Goal: Check status: Check status

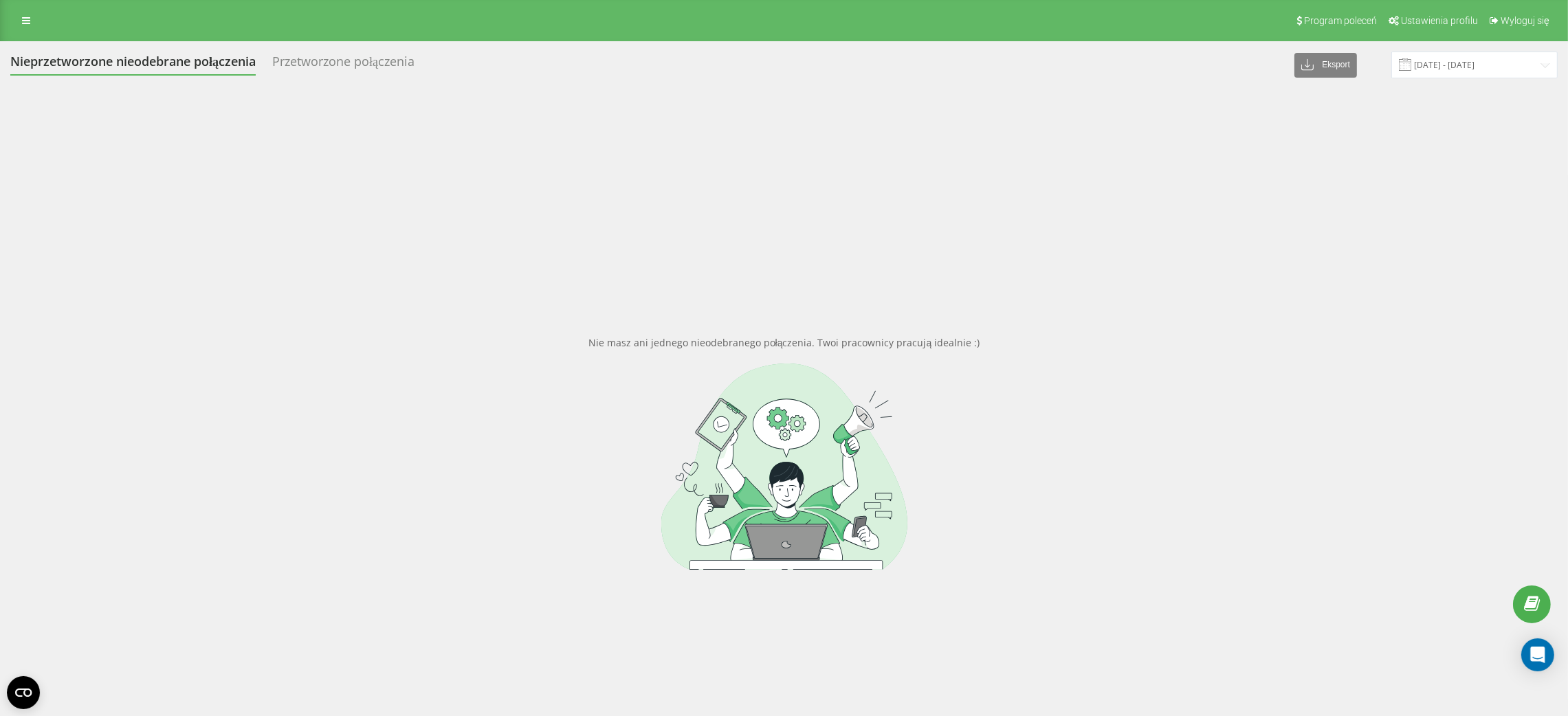
click at [1468, 74] on input "[DATE] - [DATE]" at bounding box center [1475, 65] width 166 height 26
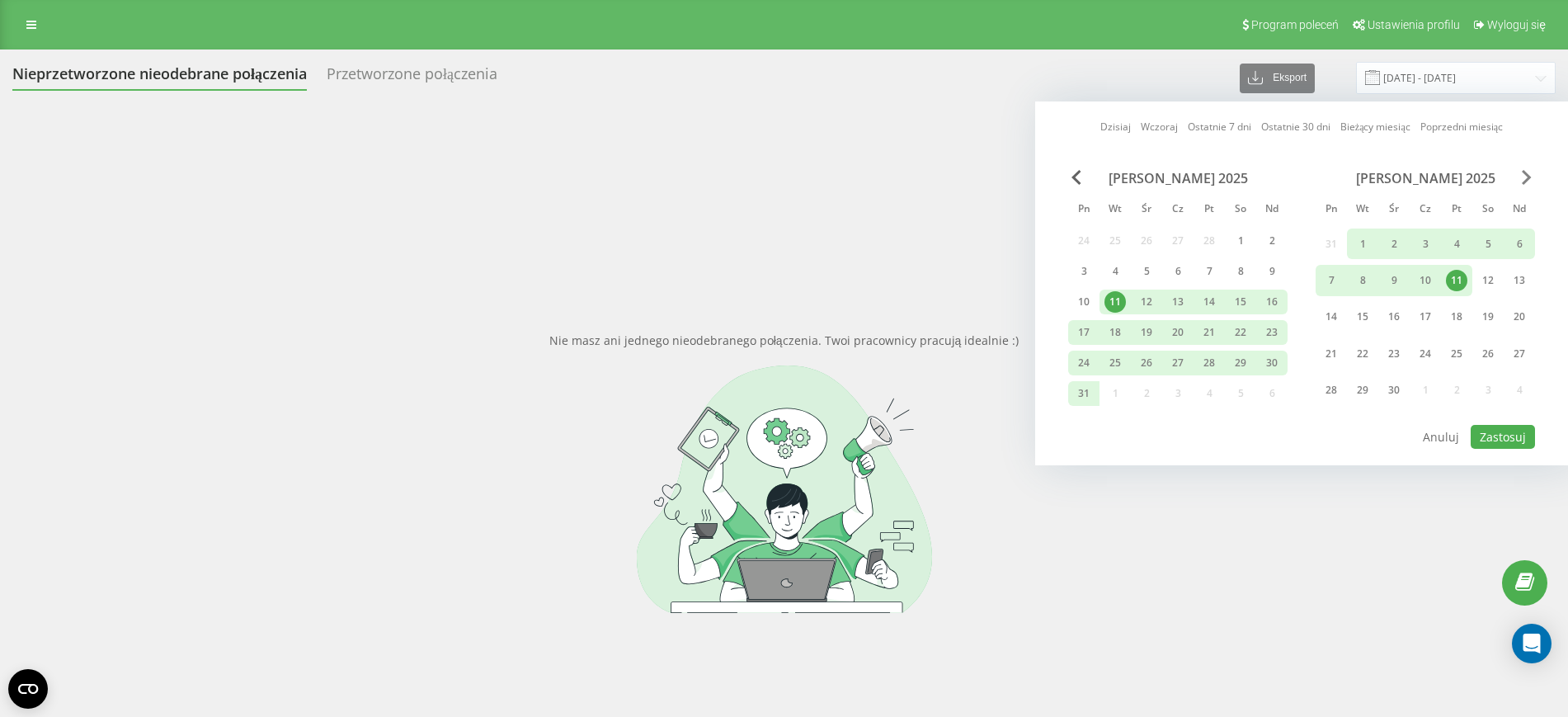
click at [1523, 180] on span "Next Month" at bounding box center [1527, 177] width 10 height 15
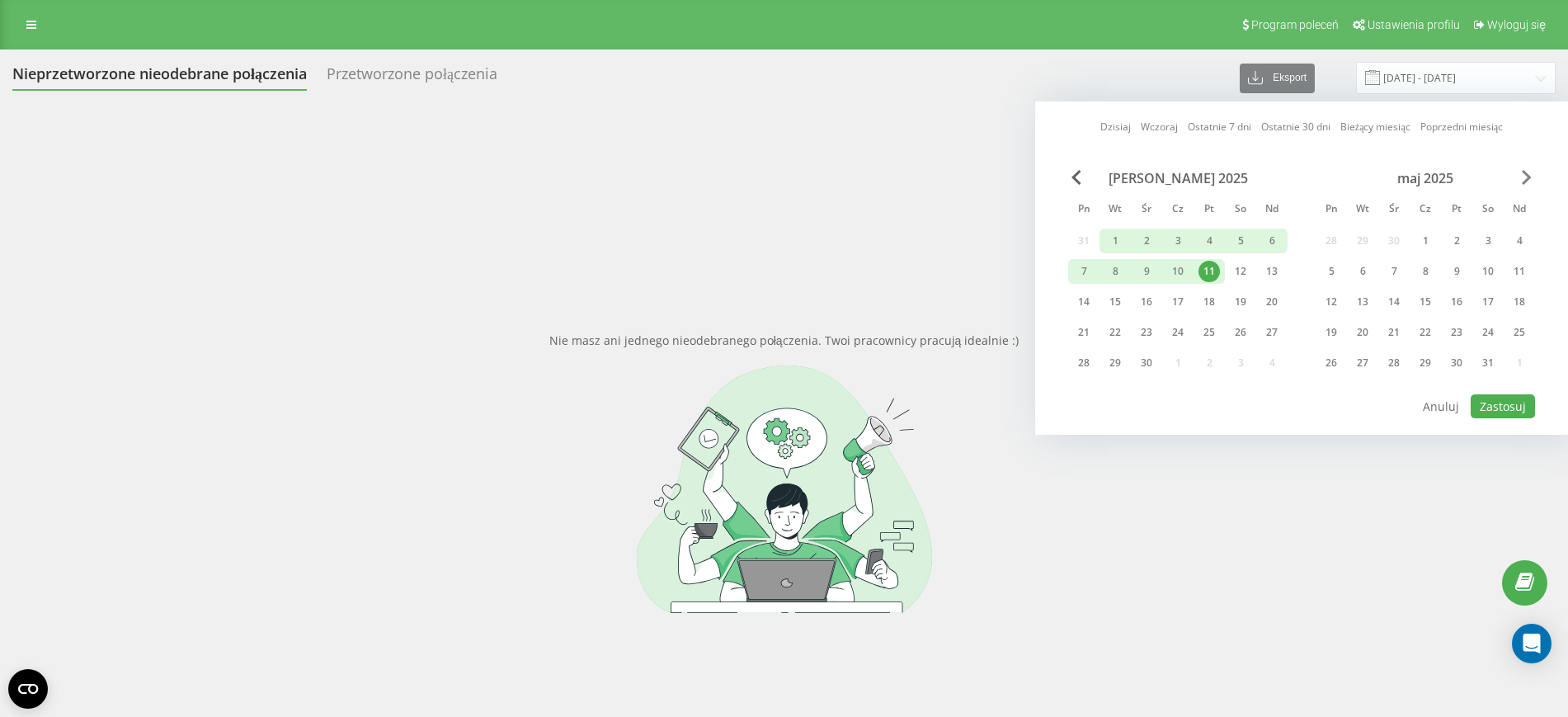
click at [1522, 178] on span "Next Month" at bounding box center [1527, 177] width 10 height 15
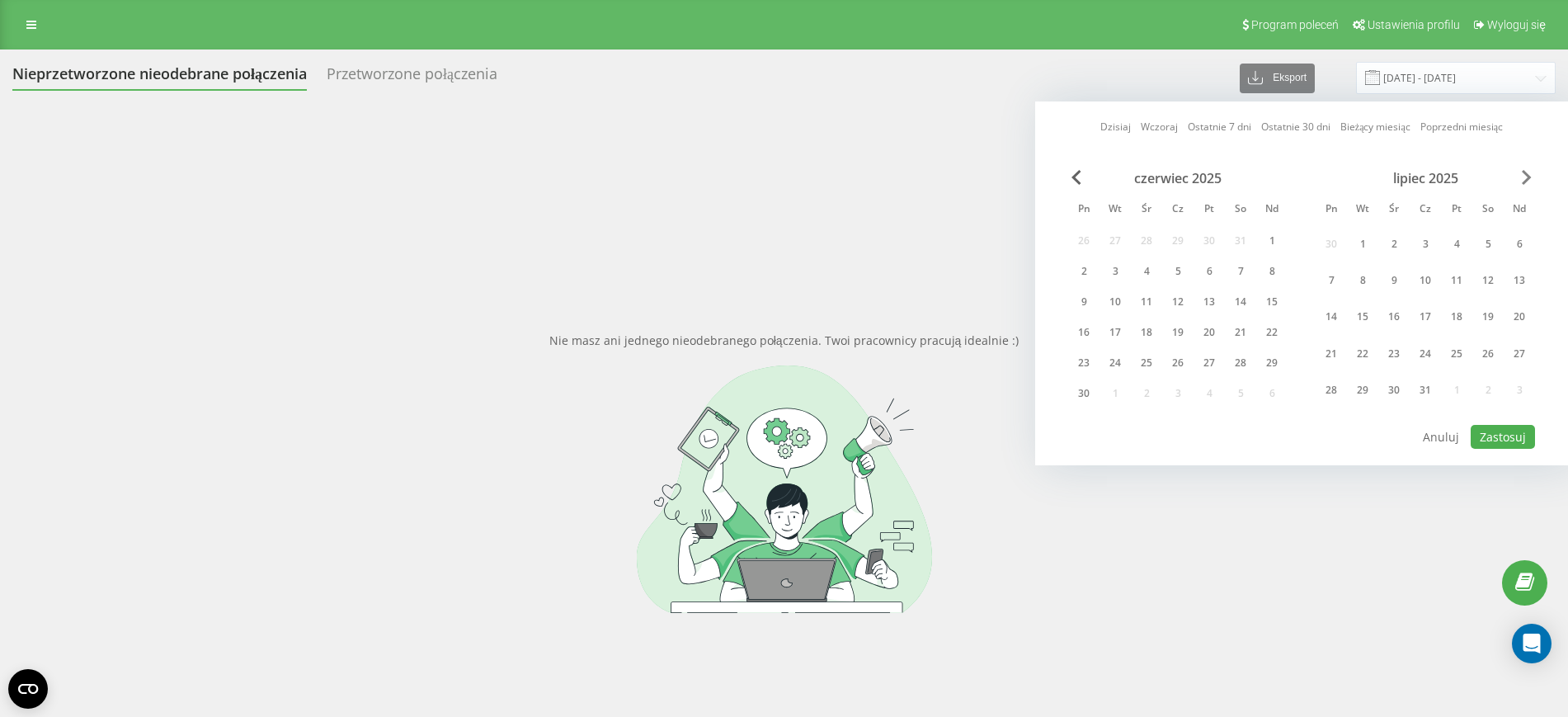
click at [1522, 178] on span "Next Month" at bounding box center [1527, 177] width 10 height 15
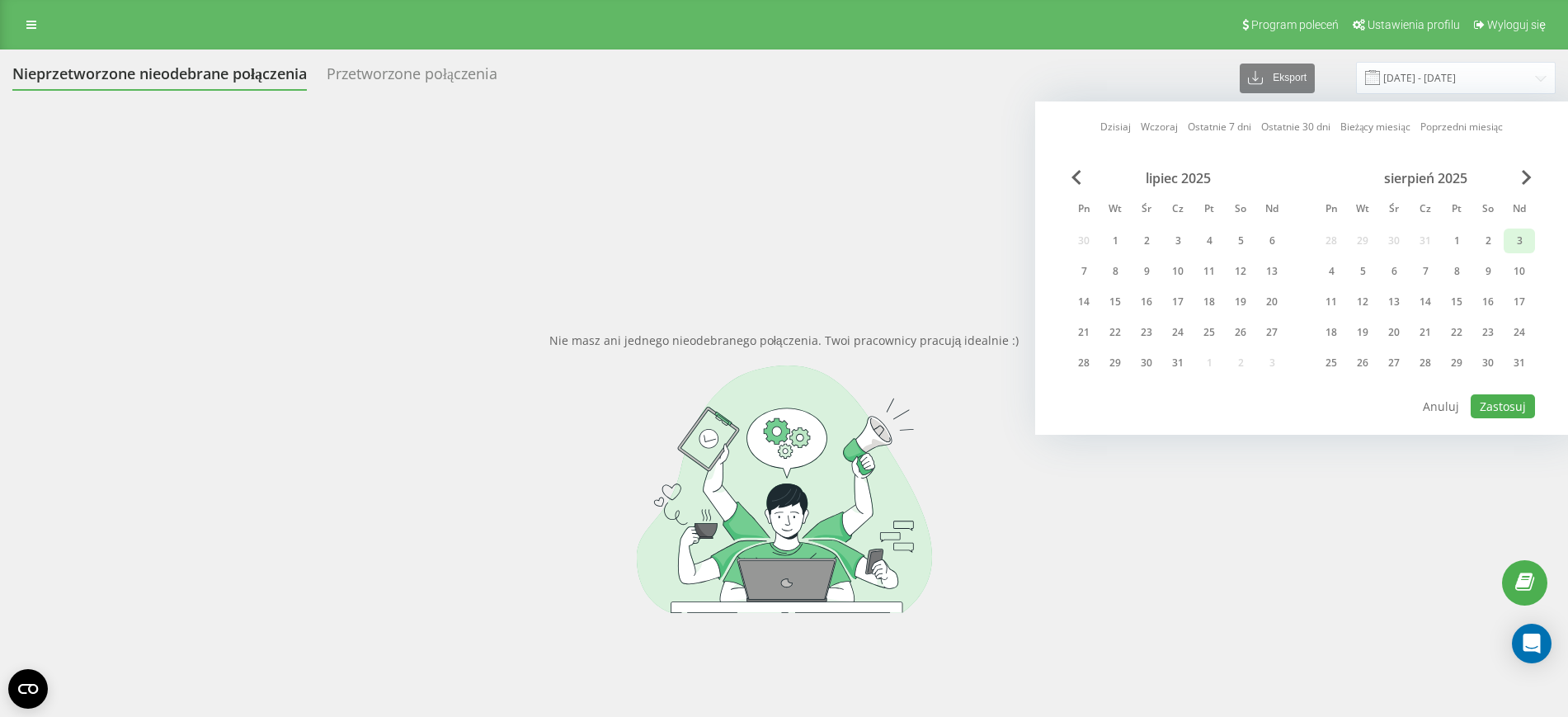
click at [1520, 235] on div "3" at bounding box center [1519, 241] width 21 height 21
click at [1523, 351] on div "31" at bounding box center [1519, 363] width 32 height 25
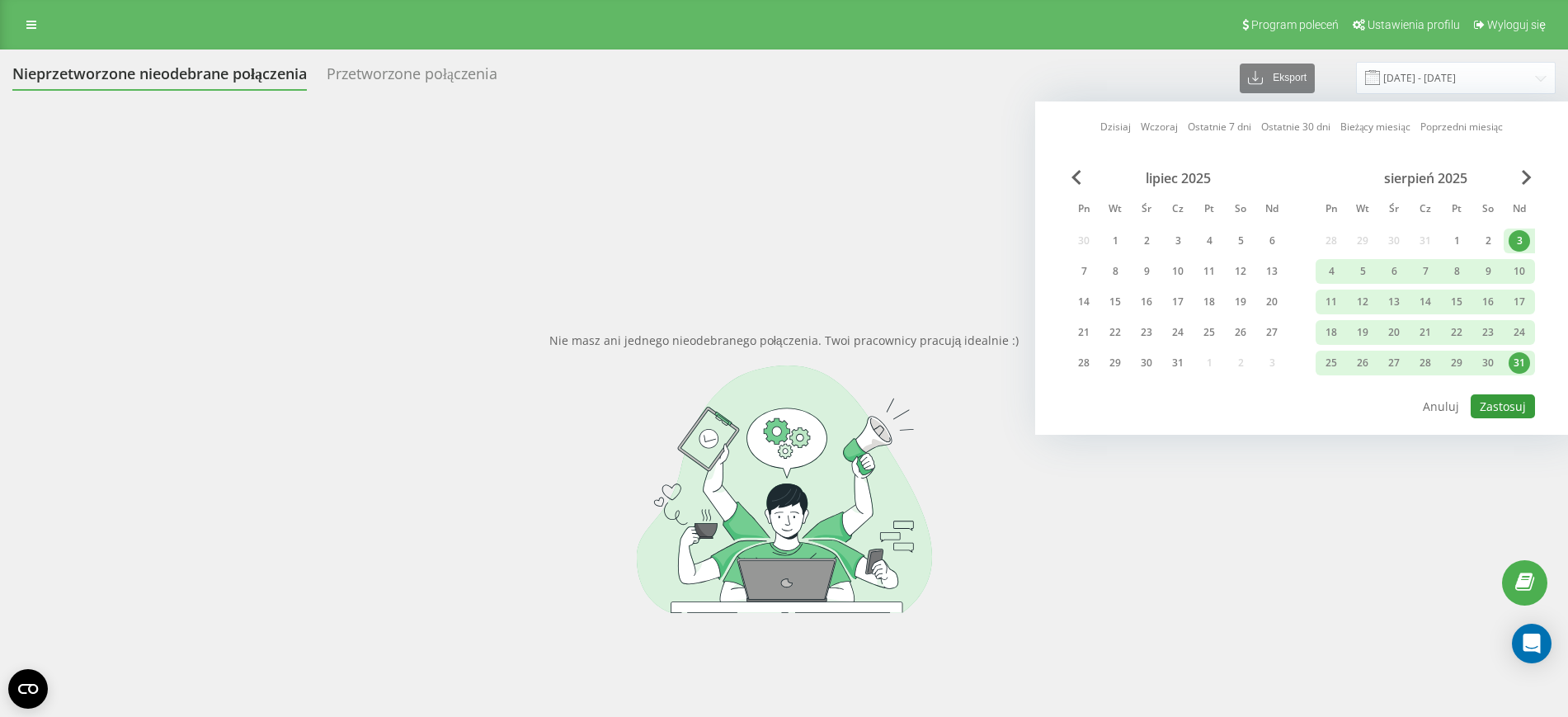
click at [1507, 401] on button "Zastosuj" at bounding box center [1503, 406] width 64 height 24
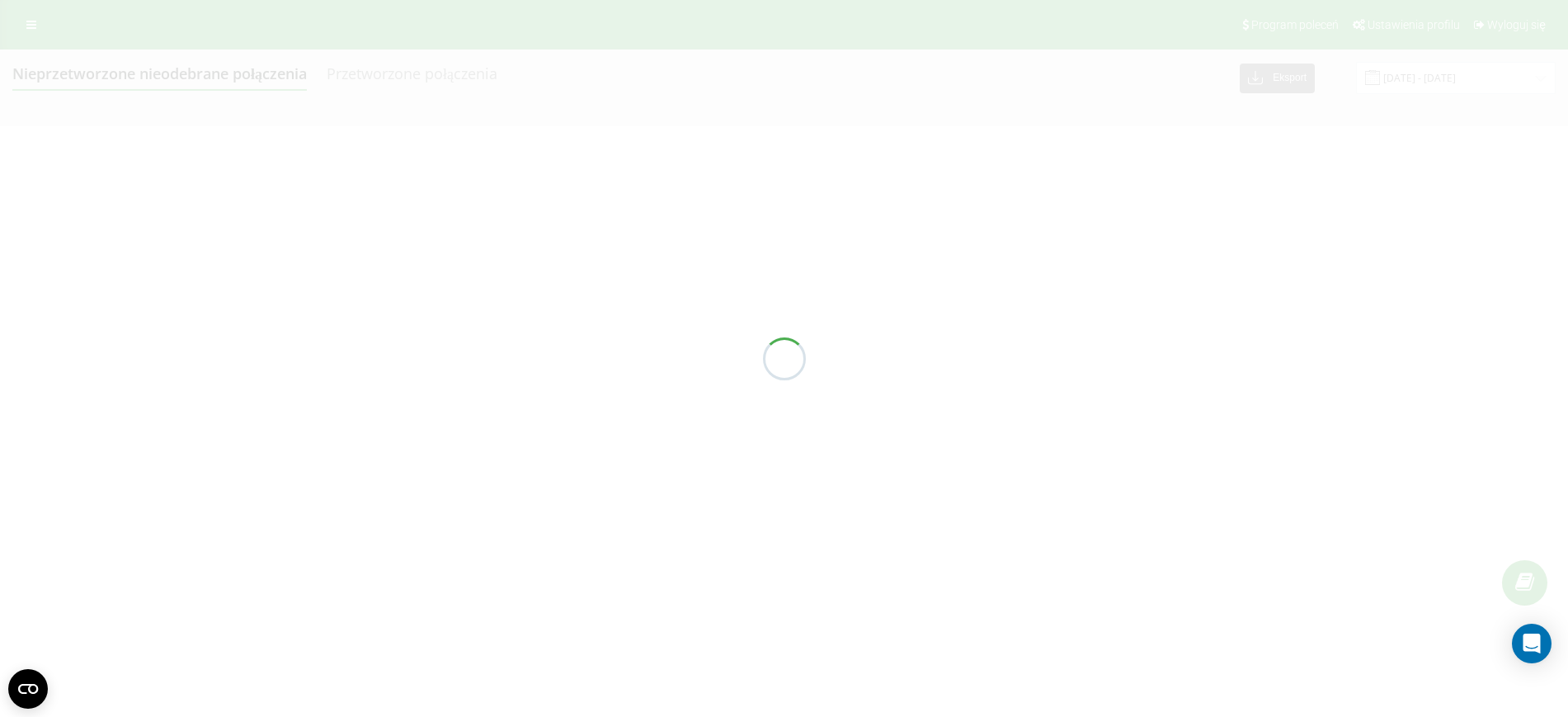
type input "[DATE] - [DATE]"
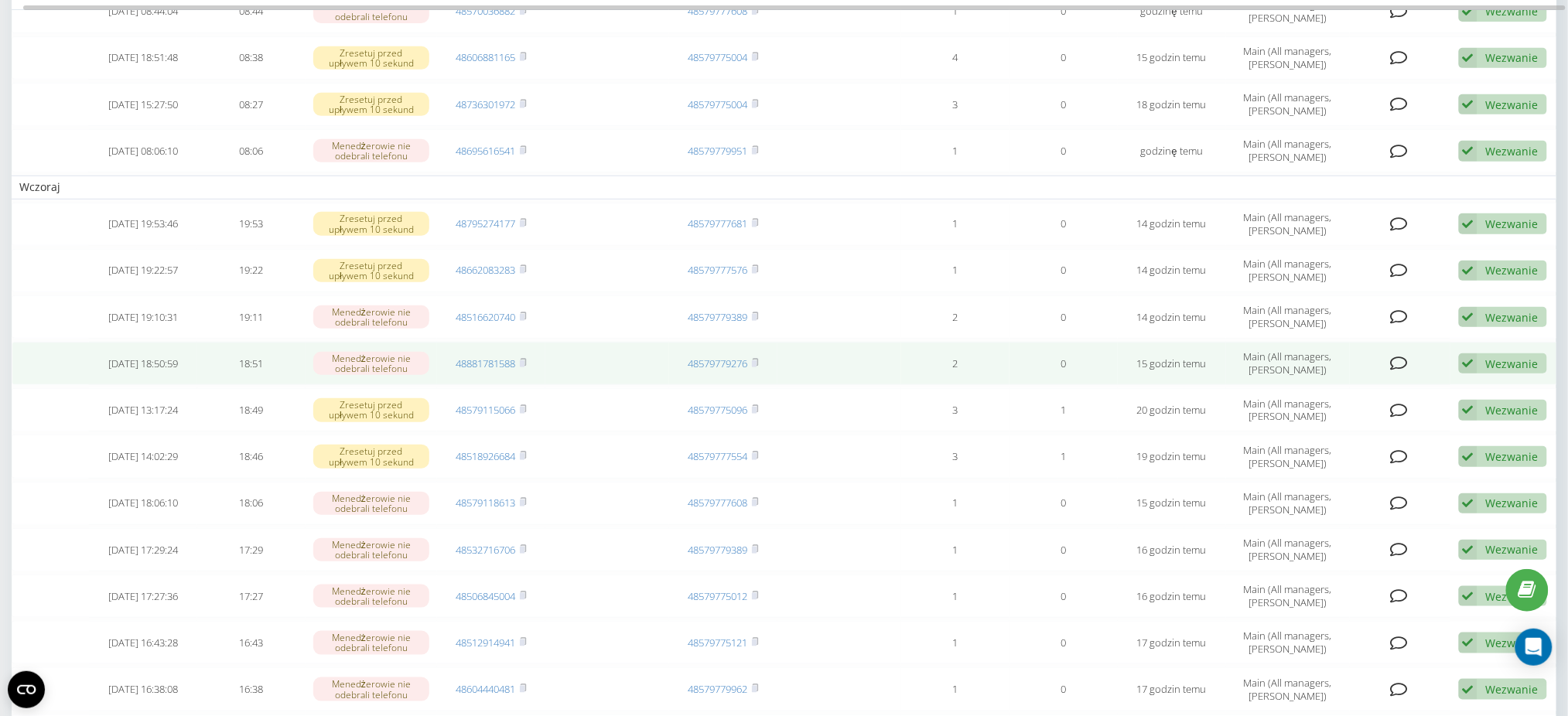
scroll to position [309, 0]
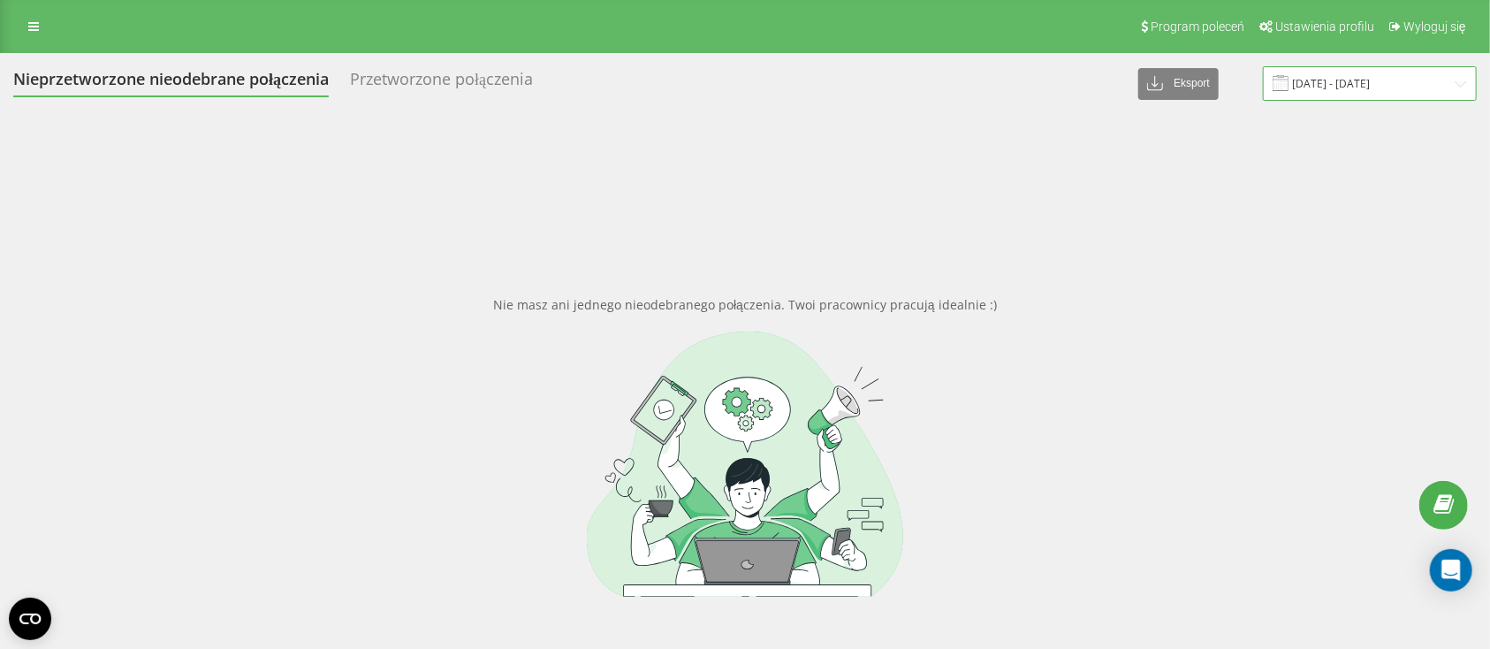
drag, startPoint x: 1365, startPoint y: 72, endPoint x: 1377, endPoint y: 96, distance: 26.5
click at [1366, 75] on input "[DATE] - [DATE]" at bounding box center [1370, 83] width 214 height 34
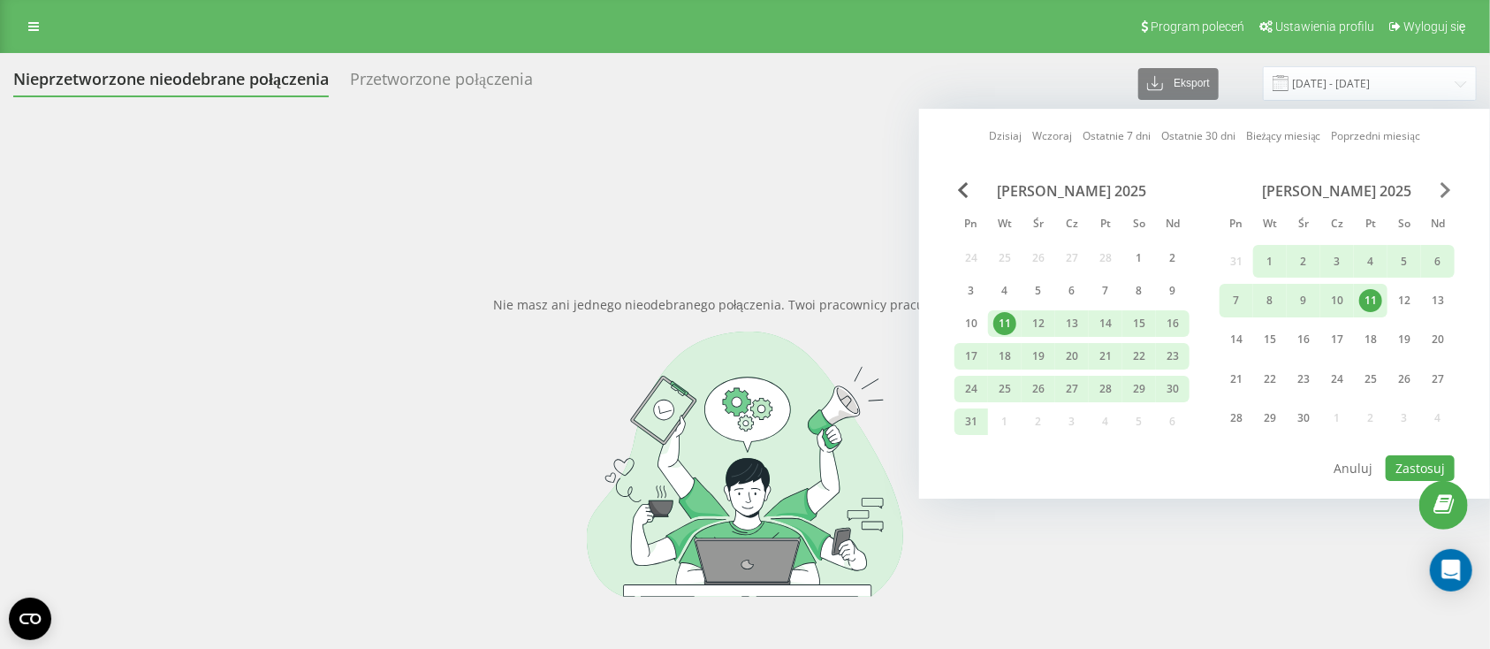
click at [1447, 184] on span "Next Month" at bounding box center [1446, 190] width 11 height 16
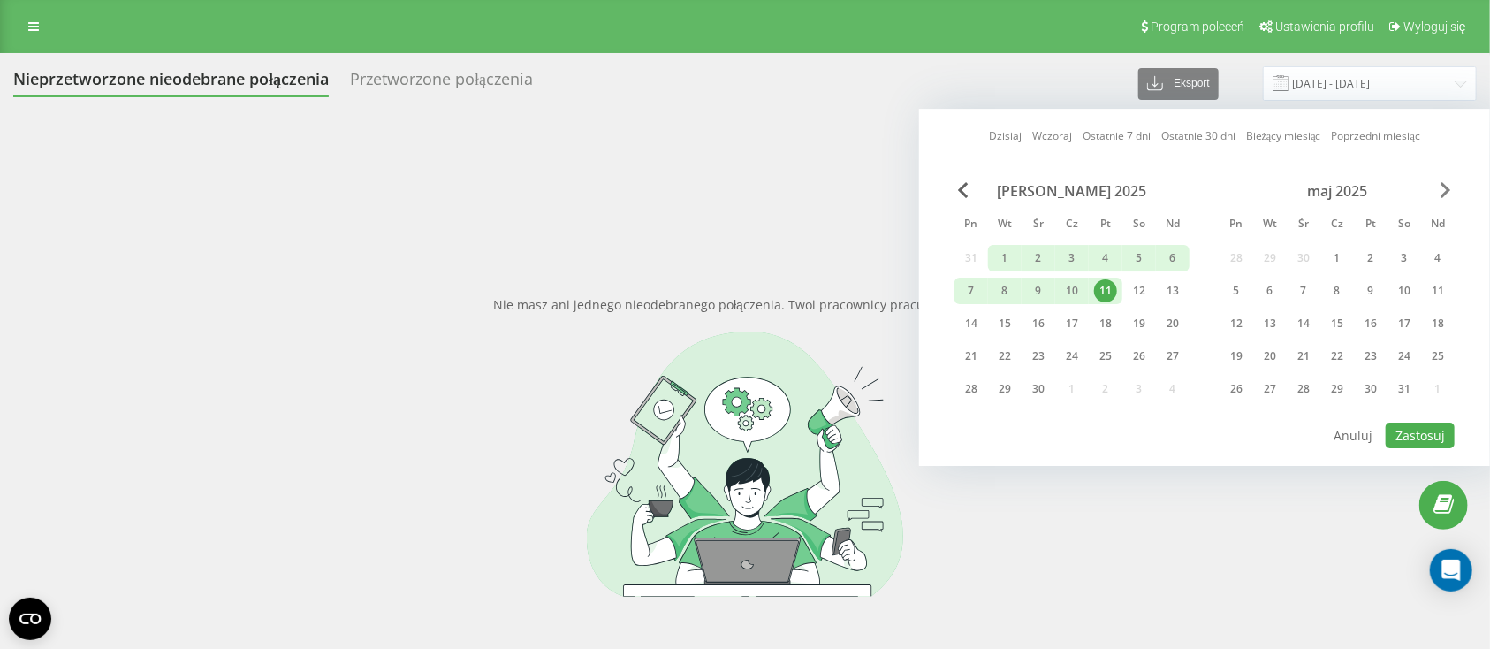
click at [1447, 183] on span "Next Month" at bounding box center [1446, 190] width 11 height 16
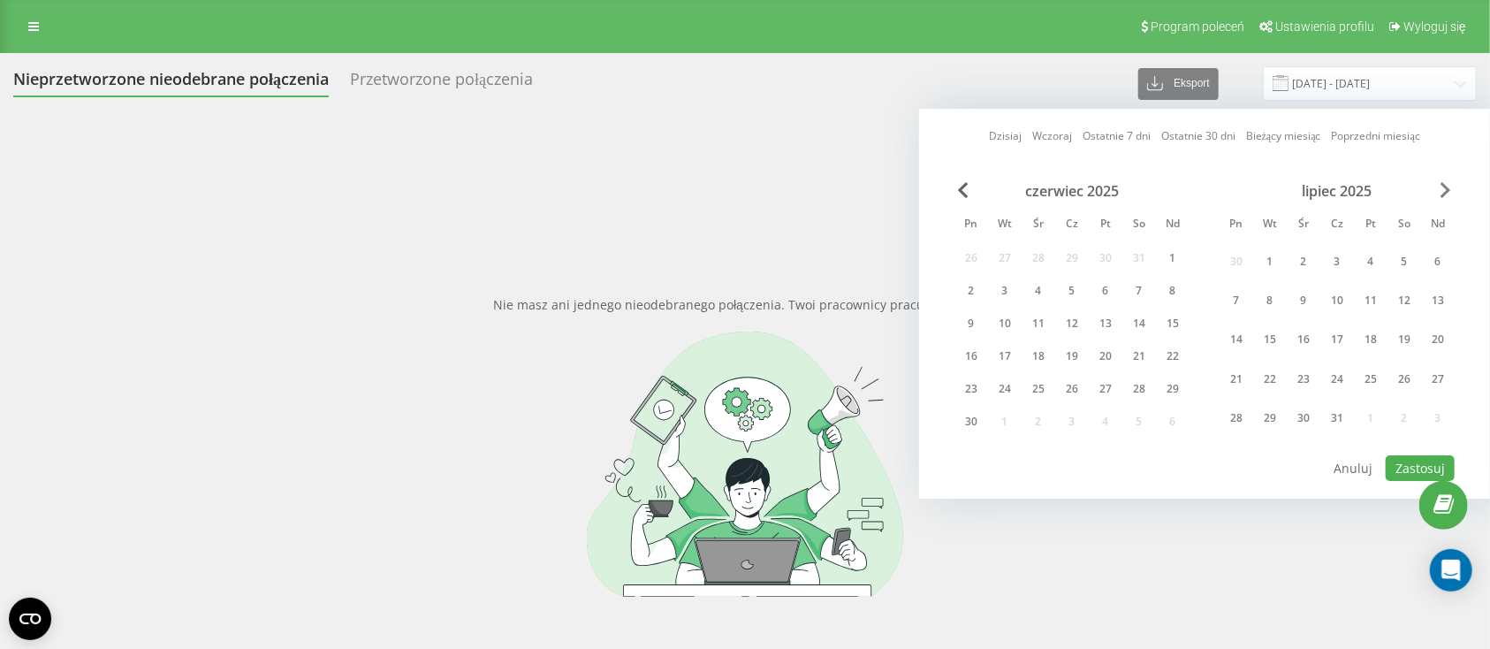
click at [1447, 183] on span "Next Month" at bounding box center [1446, 190] width 11 height 16
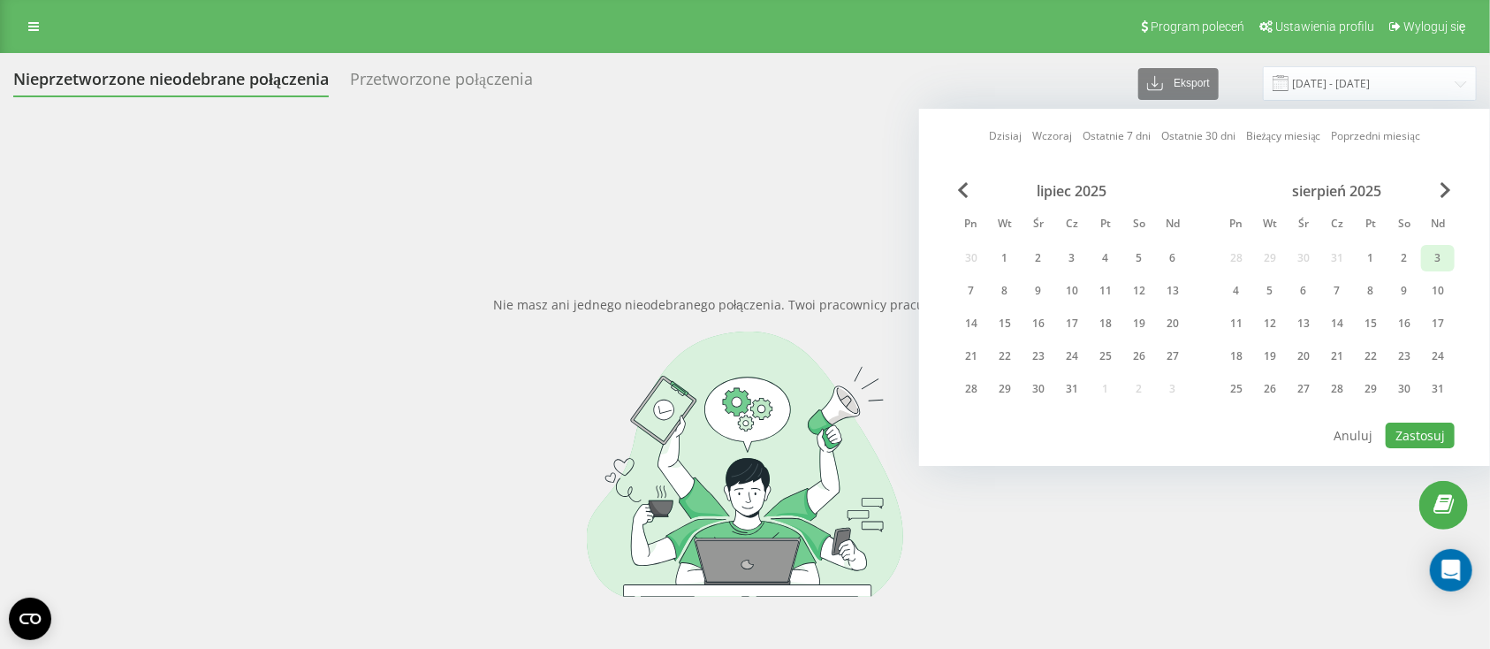
click at [1435, 258] on div "3" at bounding box center [1437, 258] width 23 height 23
drag, startPoint x: 1437, startPoint y: 371, endPoint x: 1437, endPoint y: 394, distance: 23.0
click at [1437, 376] on div "sierpień 2025 Pn [PERSON_NAME] Cz Pt So Nd 28 29 30 31 1 2 3 4 5 6 7 8 9 10 11 …" at bounding box center [1337, 295] width 235 height 226
click at [1437, 396] on div "31" at bounding box center [1437, 388] width 23 height 23
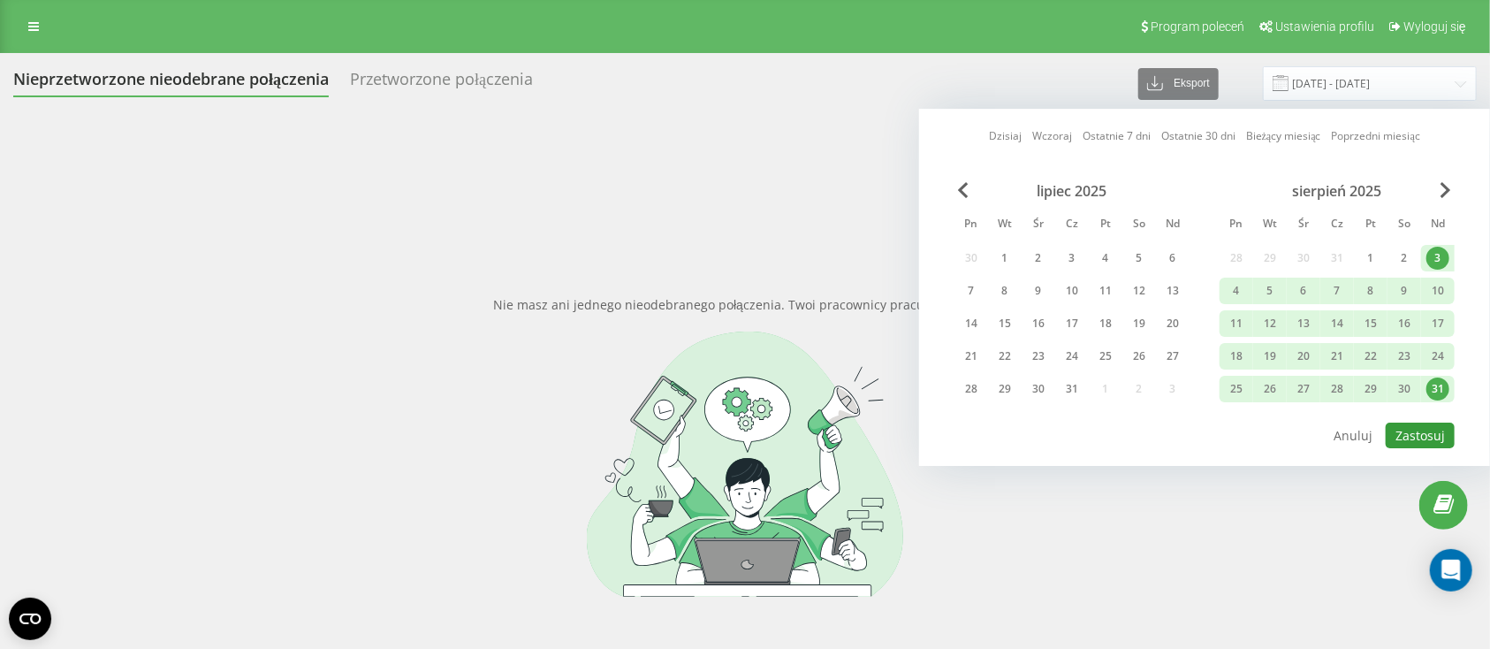
click at [1422, 438] on button "Zastosuj" at bounding box center [1420, 435] width 69 height 26
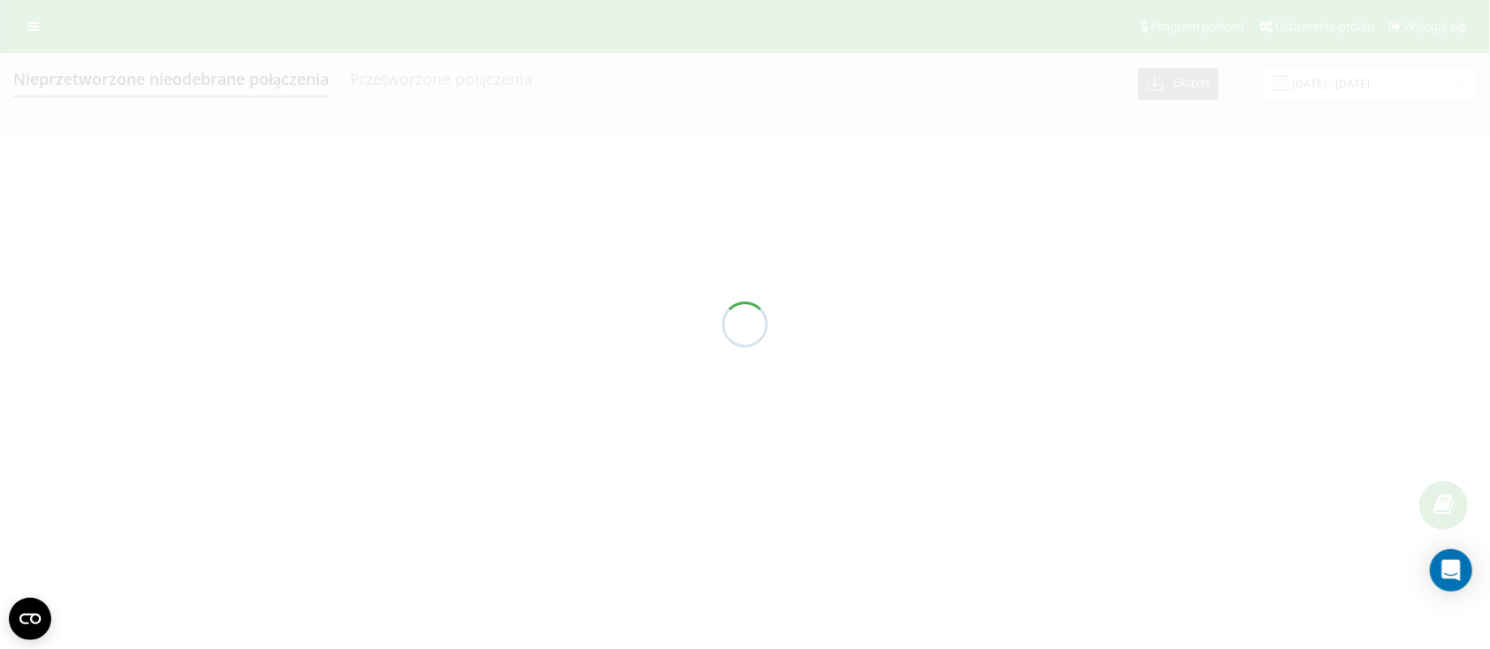
type input "[DATE] - [DATE]"
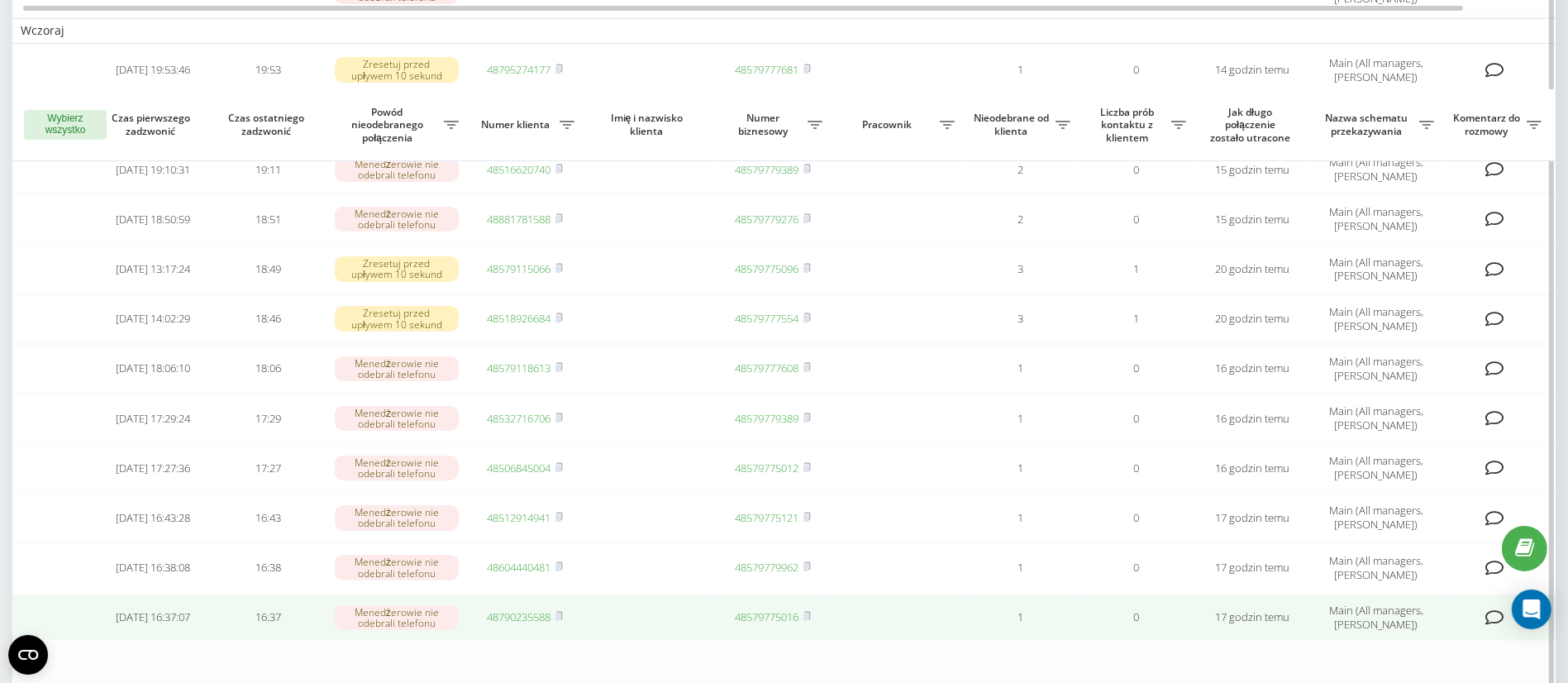
scroll to position [496, 0]
